Goal: Information Seeking & Learning: Check status

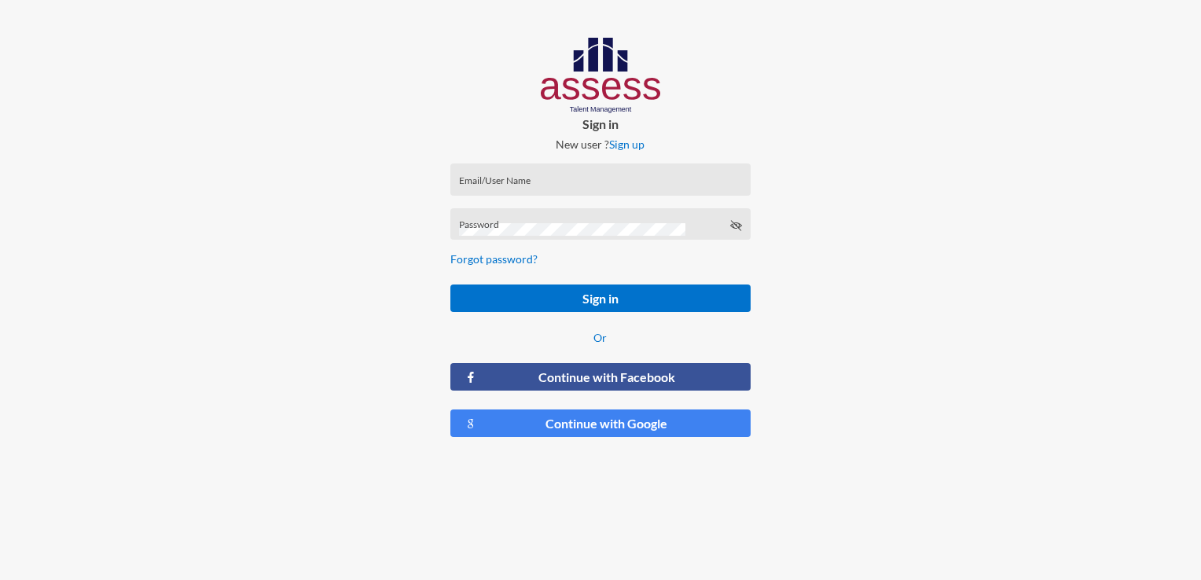
click at [520, 178] on div "Email/User Name" at bounding box center [600, 183] width 283 height 24
paste input "[EMAIL_ADDRESS][DOMAIN_NAME]"
type input "[EMAIL_ADDRESS][DOMAIN_NAME]"
click at [538, 217] on div "Password" at bounding box center [600, 228] width 283 height 24
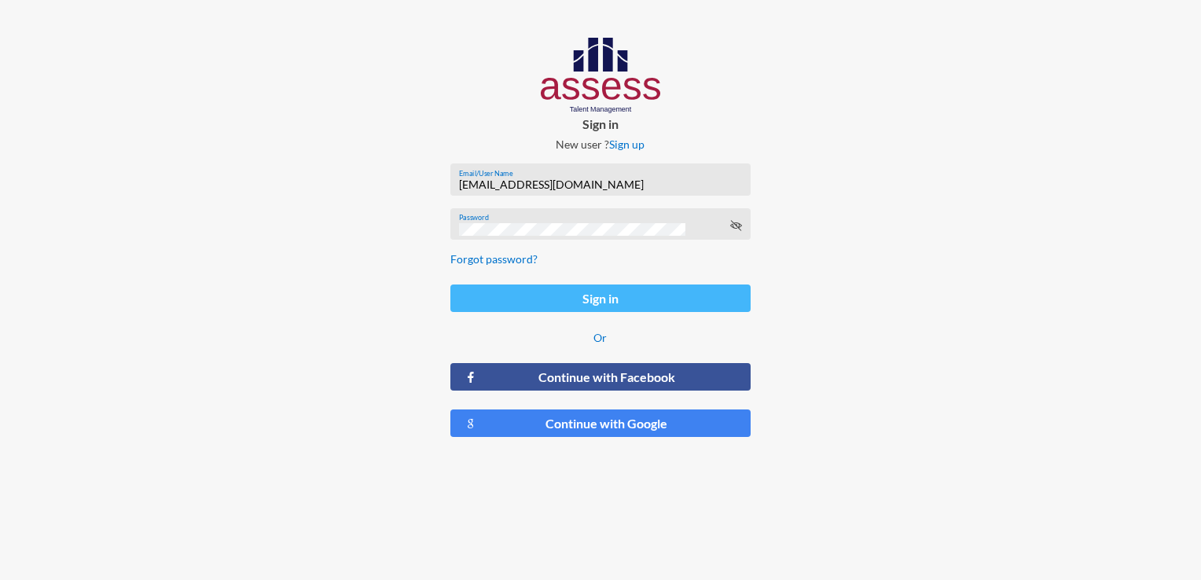
click at [621, 292] on button "Sign in" at bounding box center [599, 299] width 299 height 28
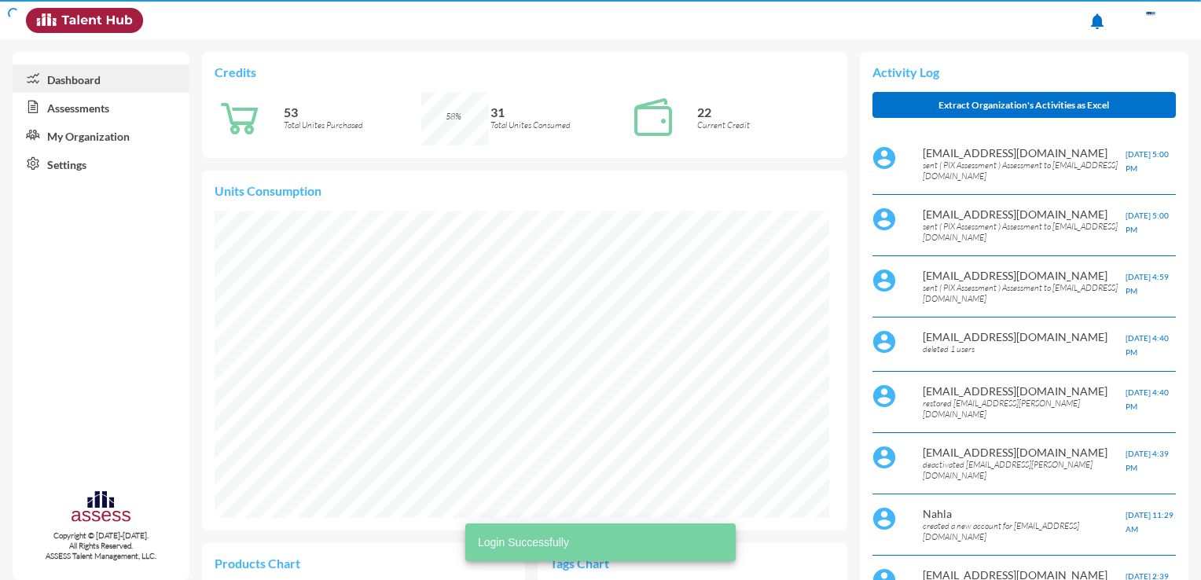
scroll to position [141, 282]
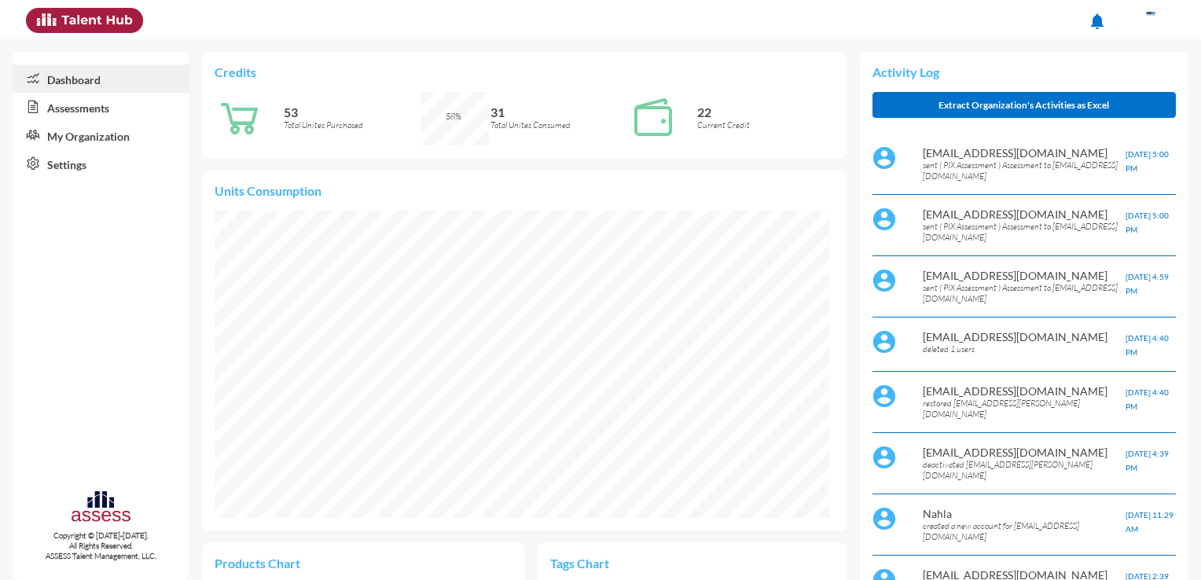
click at [59, 112] on link "Assessments" at bounding box center [101, 107] width 177 height 28
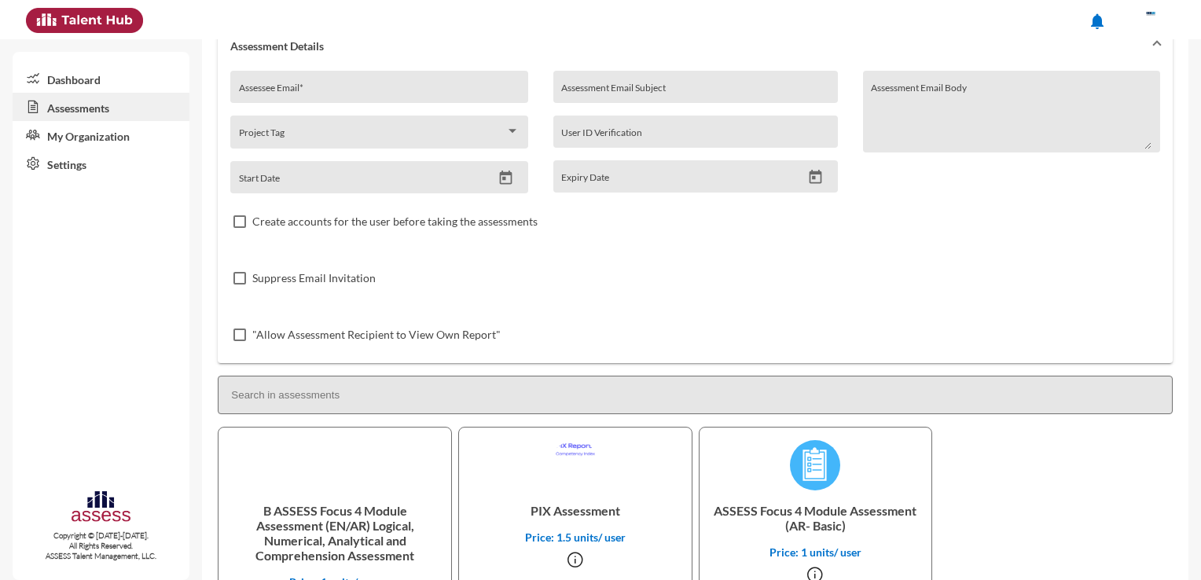
scroll to position [191, 0]
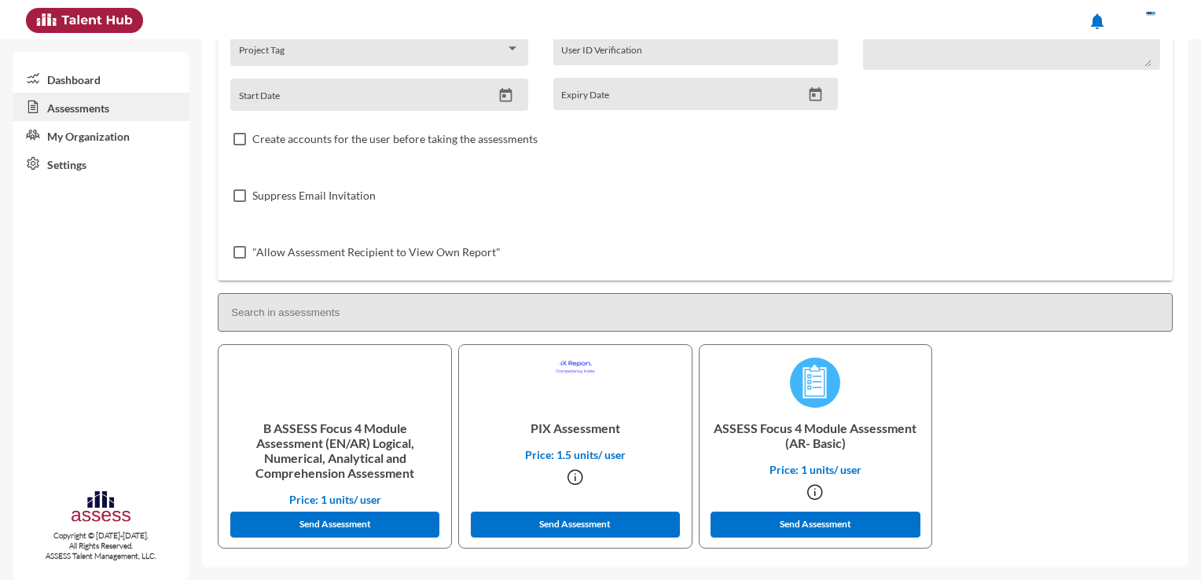
click at [812, 492] on icon at bounding box center [815, 492] width 19 height 19
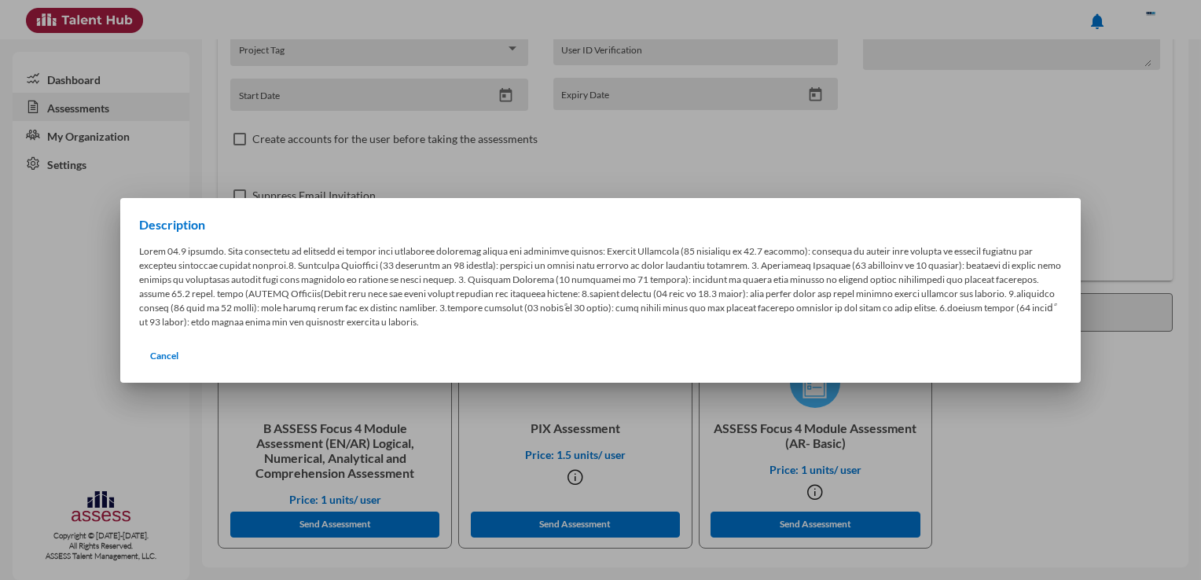
click at [796, 505] on div at bounding box center [600, 290] width 1201 height 580
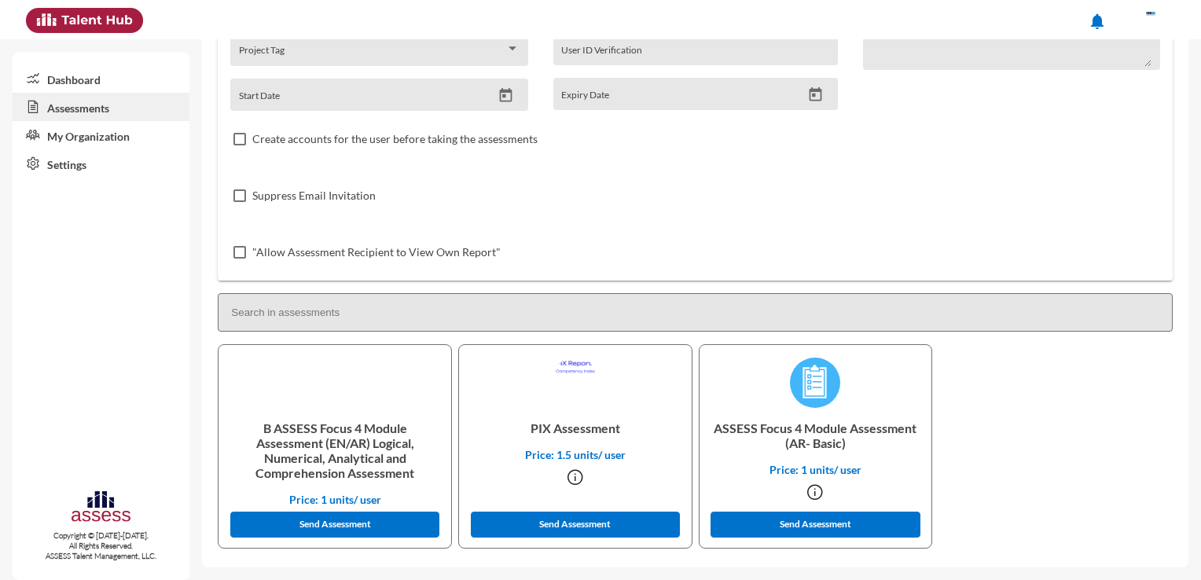
click at [814, 386] on img at bounding box center [815, 383] width 50 height 50
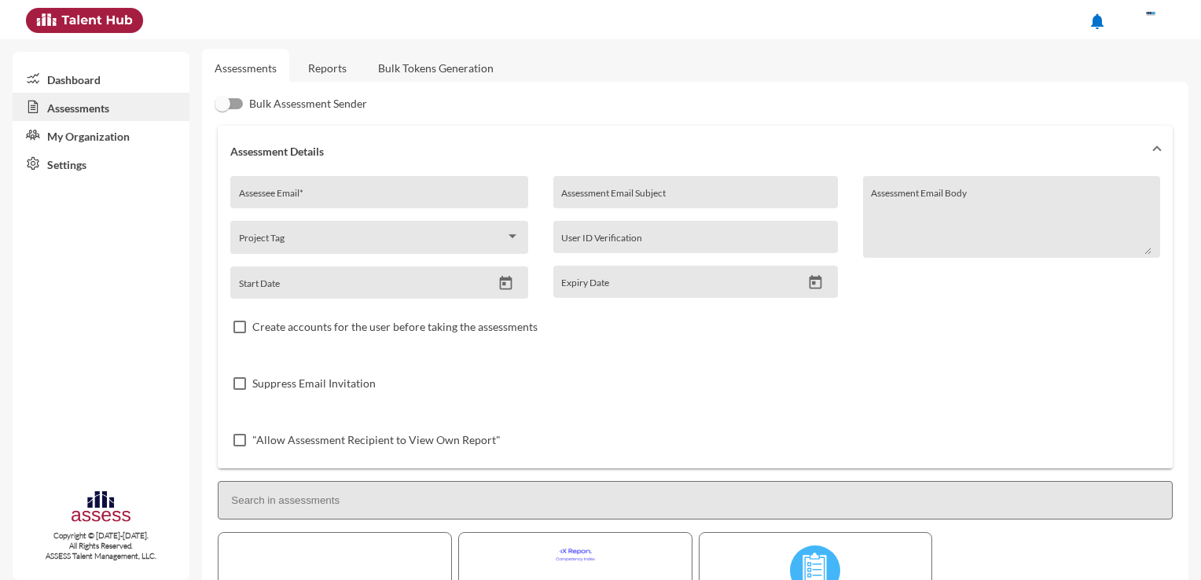
scroll to position [0, 0]
click at [331, 72] on link "Reports" at bounding box center [328, 71] width 64 height 39
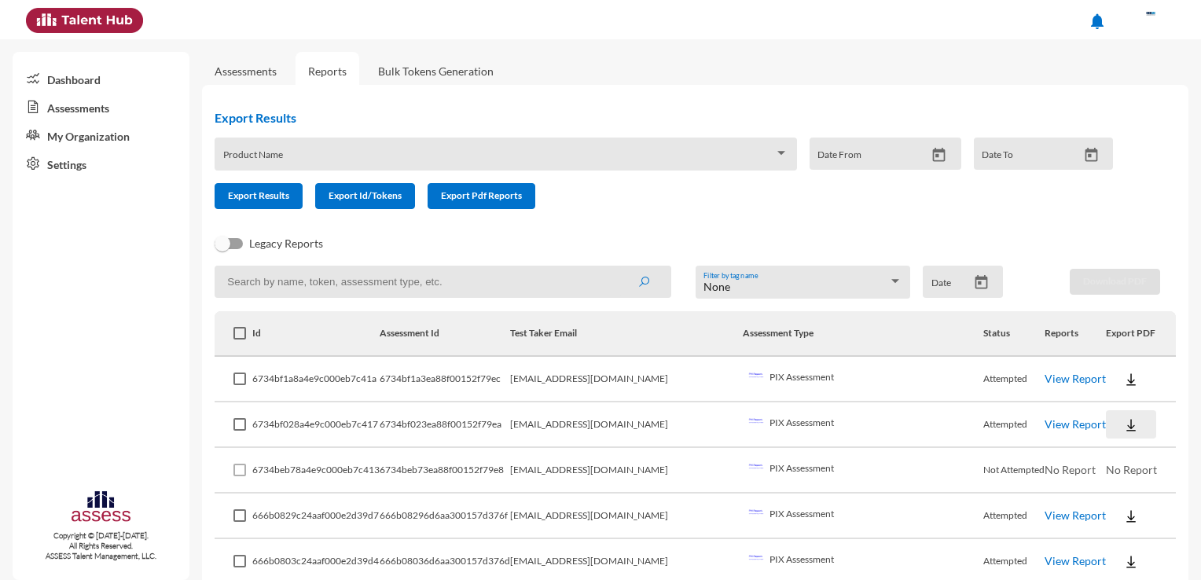
click at [1106, 426] on button at bounding box center [1131, 424] width 50 height 28
click at [1057, 421] on div at bounding box center [600, 290] width 1201 height 580
click at [1056, 421] on link "View Report" at bounding box center [1075, 423] width 61 height 13
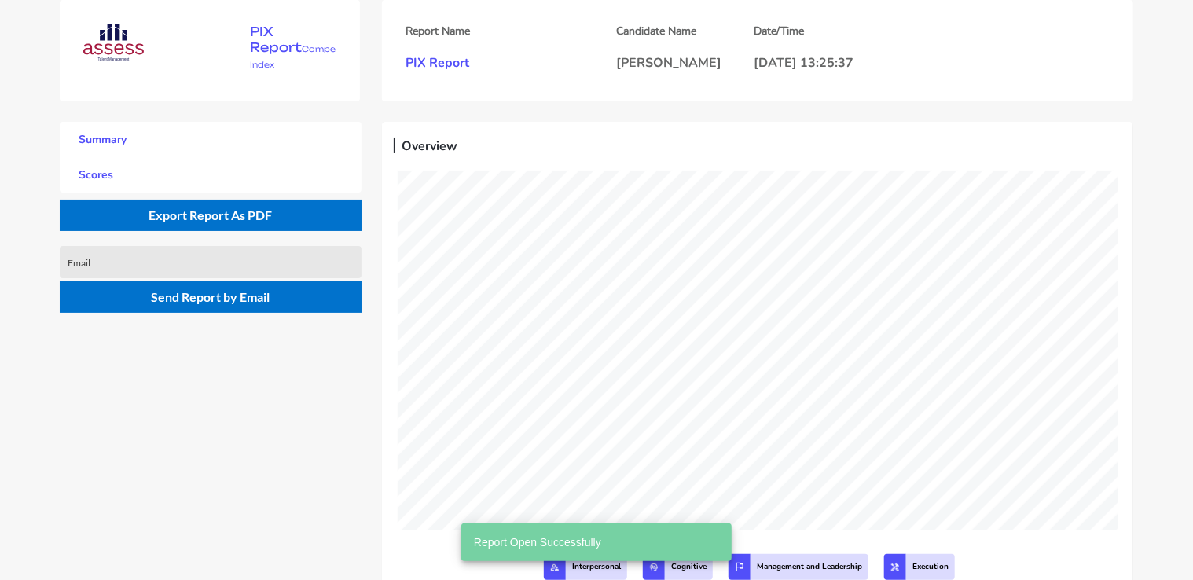
scroll to position [580, 1193]
